Goal: Task Accomplishment & Management: Manage account settings

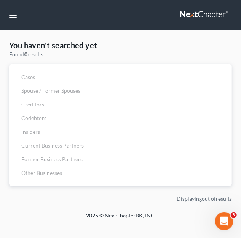
click at [48, 57] on div "You haven't searched yet Found 0 results Cases Spouse / Former Spouses Creditor…" at bounding box center [120, 113] width 230 height 146
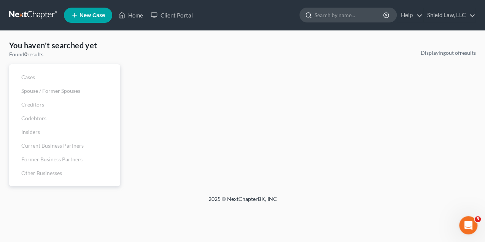
click at [337, 12] on input "search" at bounding box center [349, 15] width 70 height 14
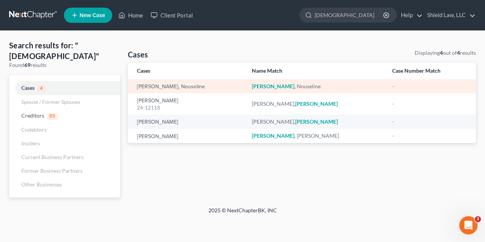
type input "[DEMOGRAPHIC_DATA]"
click at [272, 90] on td "[PERSON_NAME] , Nouseline" at bounding box center [316, 86] width 140 height 14
click at [270, 85] on em "[PERSON_NAME]" at bounding box center [273, 86] width 43 height 6
click at [183, 86] on link "[PERSON_NAME], Nouseline" at bounding box center [171, 86] width 68 height 5
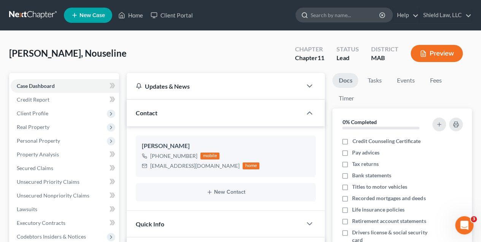
click at [329, 17] on input "search" at bounding box center [346, 15] width 70 height 14
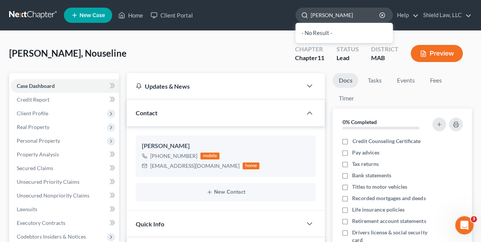
type input "[PERSON_NAME]"
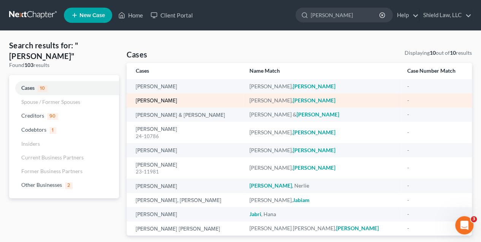
click at [158, 100] on link "[PERSON_NAME]" at bounding box center [156, 100] width 41 height 5
select select "6"
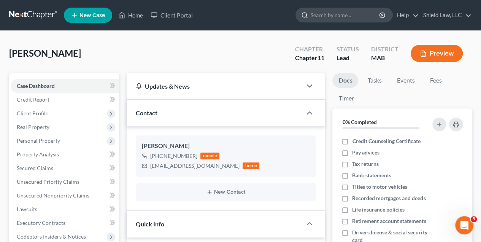
click at [328, 19] on input "search" at bounding box center [346, 15] width 70 height 14
type input "[PERSON_NAME]"
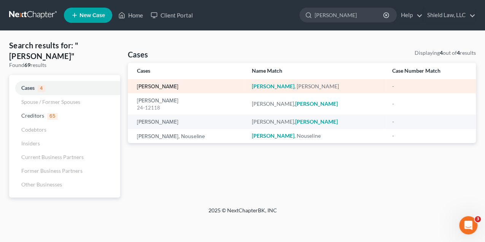
click at [161, 87] on link "[PERSON_NAME]" at bounding box center [157, 86] width 41 height 5
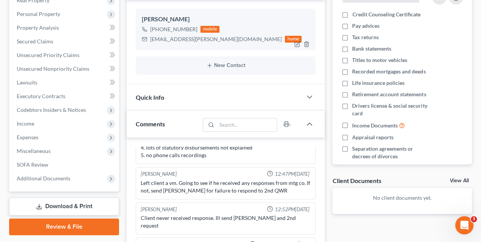
scroll to position [228, 0]
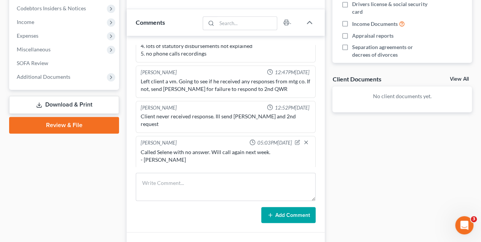
click at [190, 151] on div "Called Selene with no answer. Will call again next week. - [PERSON_NAME]" at bounding box center [226, 155] width 170 height 15
drag, startPoint x: 141, startPoint y: 149, endPoint x: 274, endPoint y: 147, distance: 133.1
click at [274, 148] on div "Called Selene with no answer. Will call again next week. - [PERSON_NAME]" at bounding box center [226, 155] width 170 height 15
drag, startPoint x: 274, startPoint y: 147, endPoint x: 258, endPoint y: 147, distance: 16.0
copy div "Called Selene with no answer. Will call again next week."
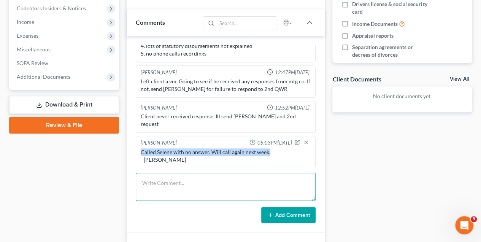
click at [199, 186] on textarea at bounding box center [226, 187] width 180 height 28
paste textarea "Called Selene with no answer. Will call again next week."
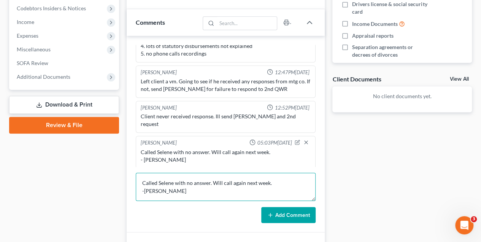
type textarea "Called Selene with no answer. Will call again next week. -[PERSON_NAME]"
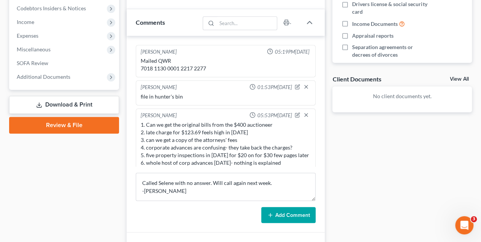
scroll to position [300, 0]
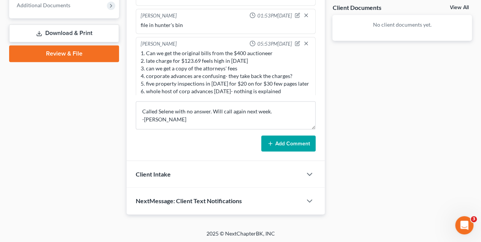
click at [279, 140] on button "Add Comment" at bounding box center [288, 143] width 54 height 16
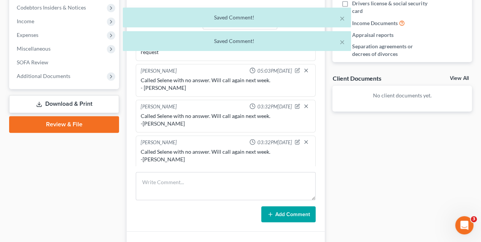
scroll to position [224, 0]
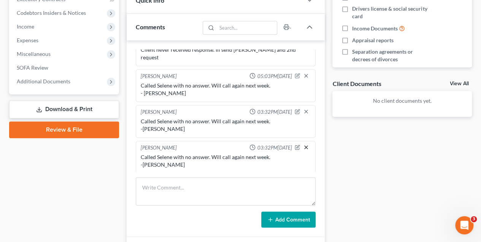
click at [303, 146] on icon "button" at bounding box center [306, 147] width 6 height 6
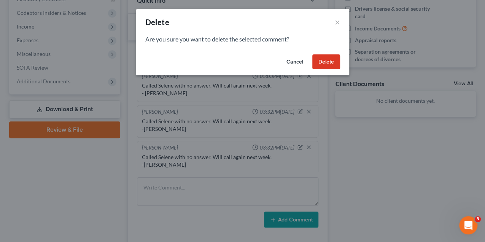
click at [294, 62] on button "Cancel" at bounding box center [294, 61] width 29 height 15
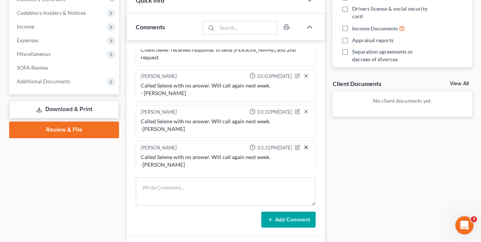
click at [303, 144] on icon "button" at bounding box center [306, 147] width 6 height 6
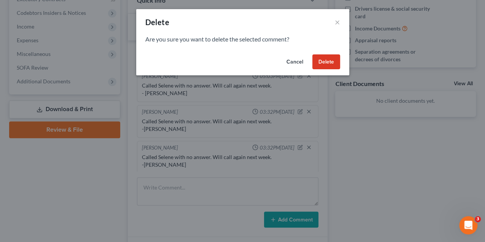
click at [321, 59] on button "Delete" at bounding box center [326, 61] width 28 height 15
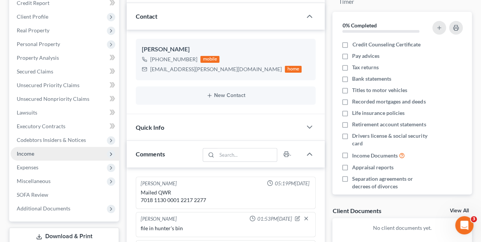
scroll to position [0, 0]
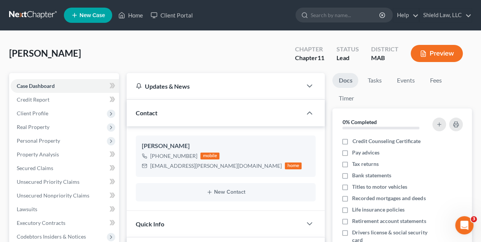
click at [30, 16] on link at bounding box center [33, 15] width 49 height 14
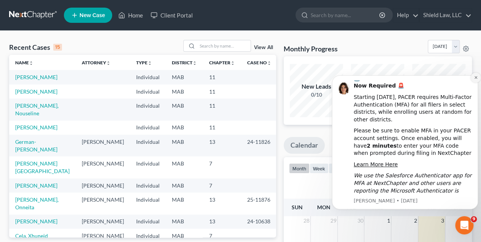
click at [475, 78] on icon "Dismiss notification" at bounding box center [475, 77] width 3 height 3
